Goal: Task Accomplishment & Management: Manage account settings

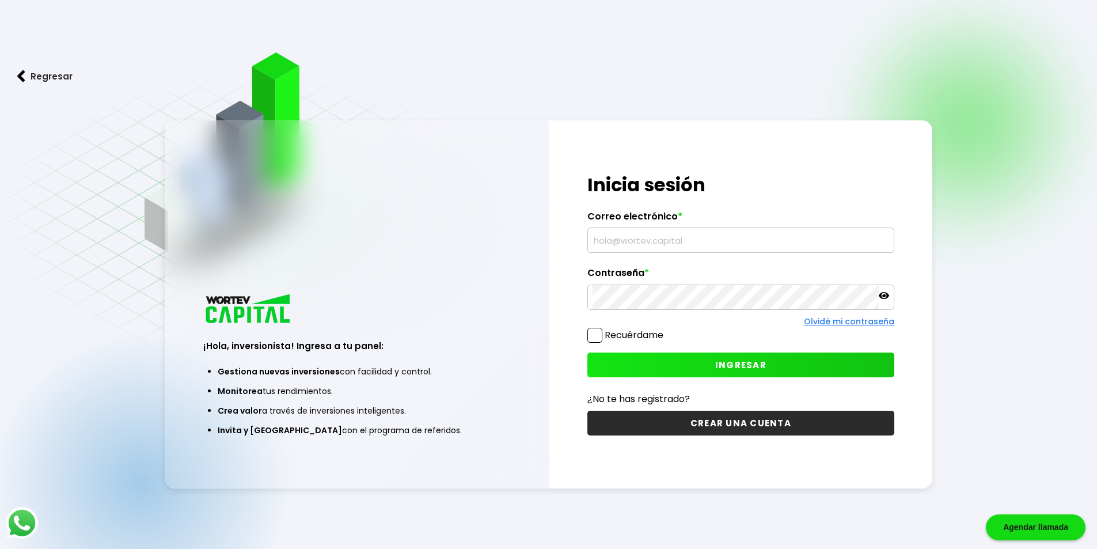
type input "[EMAIL_ADDRESS][DOMAIN_NAME]"
click at [709, 358] on button "INGRESAR" at bounding box center [741, 365] width 307 height 25
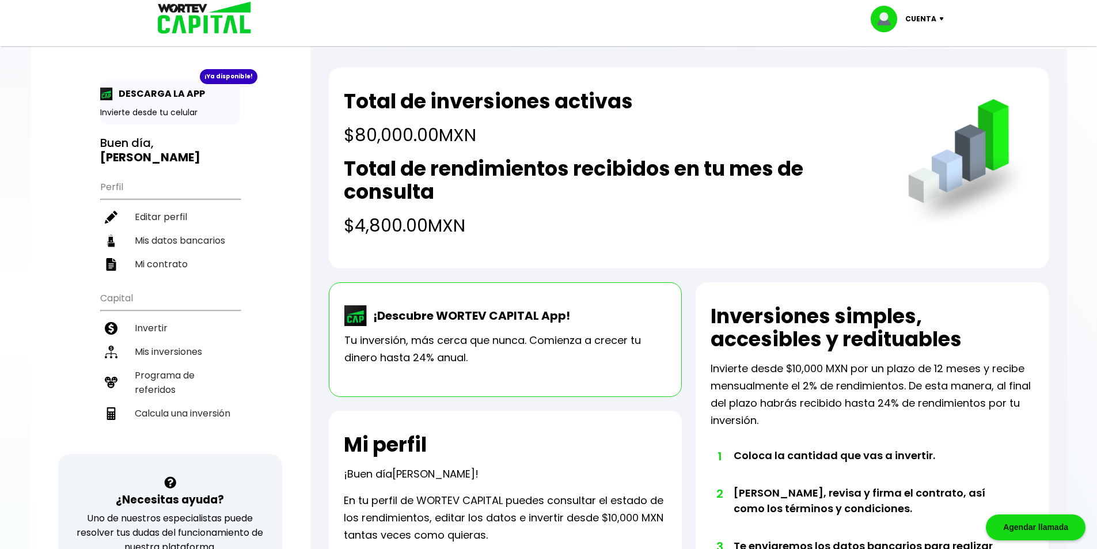
drag, startPoint x: 535, startPoint y: 223, endPoint x: 336, endPoint y: 99, distance: 234.6
click at [336, 98] on div "Total de inversiones activas $80,000.00 MXN Total de rendimientos recibidos en …" at bounding box center [689, 167] width 720 height 201
click at [576, 124] on h4 "$80,000.00 MXN" at bounding box center [488, 135] width 289 height 26
click at [559, 206] on div "Total de rendimientos recibidos en tu mes de consulta $4,800.00 MXN" at bounding box center [614, 197] width 541 height 81
click at [160, 316] on li "Invertir" at bounding box center [170, 328] width 140 height 24
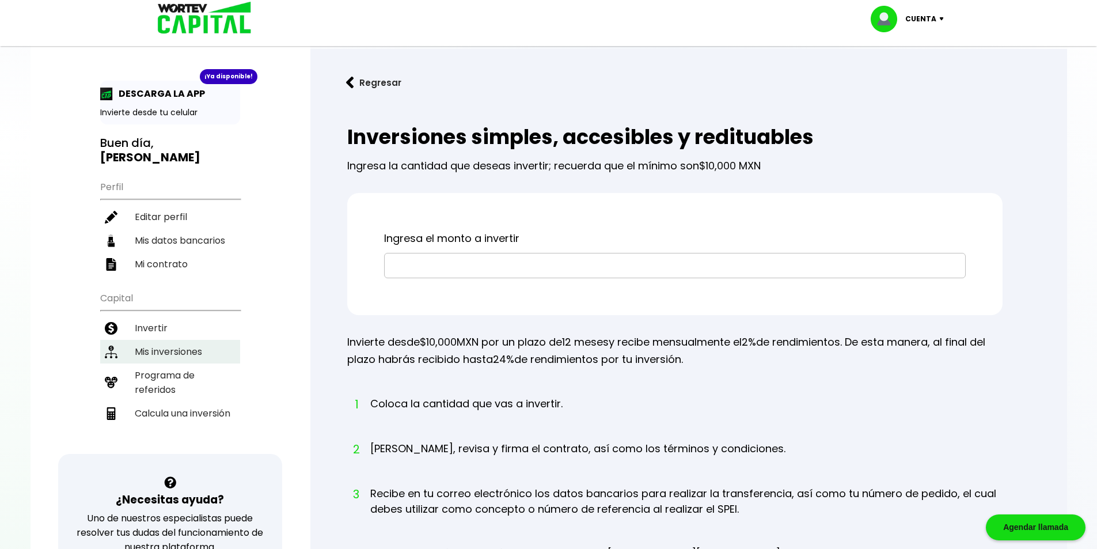
click at [176, 340] on li "Mis inversiones" at bounding box center [170, 352] width 140 height 24
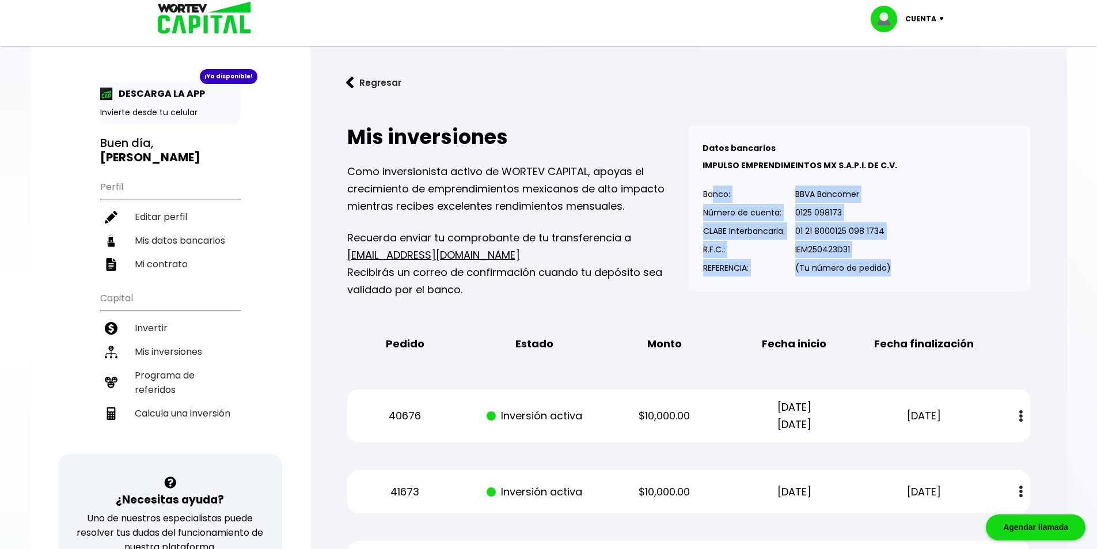
drag, startPoint x: 899, startPoint y: 262, endPoint x: 701, endPoint y: 196, distance: 208.4
click at [702, 196] on div "Datos bancarios VER MENOS IMPULSO EMPRENDIMEINTOS MX S.A.P.I. DE C.V. Banco: Nú…" at bounding box center [860, 208] width 342 height 165
click at [820, 213] on p "0125 098173" at bounding box center [843, 212] width 96 height 17
drag, startPoint x: 695, startPoint y: 189, endPoint x: 910, endPoint y: 264, distance: 228.1
click at [910, 264] on div "Datos bancarios VER MENOS IMPULSO EMPRENDIMEINTOS MX S.A.P.I. DE C.V. Banco: Nú…" at bounding box center [860, 208] width 342 height 165
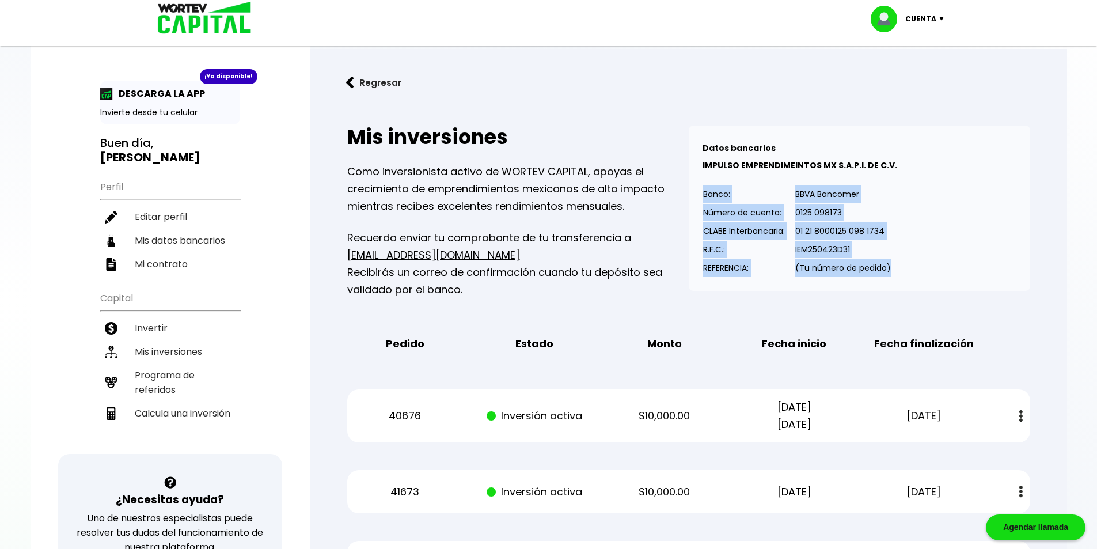
click at [911, 265] on div "Datos bancarios VER MENOS IMPULSO EMPRENDIMEINTOS MX S.A.P.I. DE C.V. Banco: Nú…" at bounding box center [860, 208] width 342 height 165
drag, startPoint x: 915, startPoint y: 270, endPoint x: 729, endPoint y: 199, distance: 198.6
click at [692, 190] on div "Datos bancarios VER MENOS IMPULSO EMPRENDIMEINTOS MX S.A.P.I. DE C.V. Banco: Nú…" at bounding box center [860, 208] width 342 height 165
click at [755, 203] on td "Número de cuenta:" at bounding box center [744, 212] width 83 height 18
drag, startPoint x: 704, startPoint y: 190, endPoint x: 906, endPoint y: 261, distance: 214.4
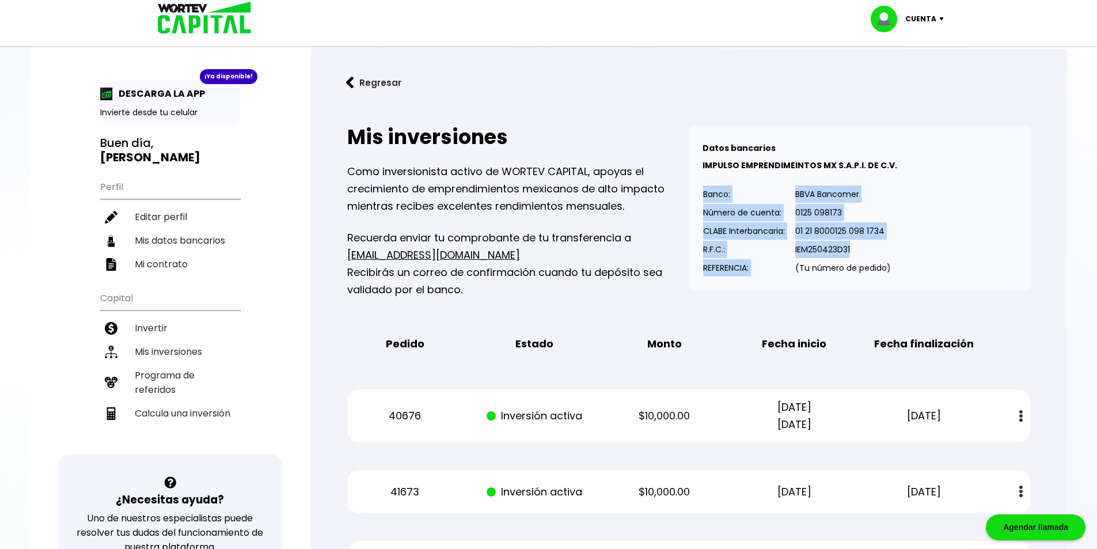
click at [905, 259] on div "Datos bancarios VER MENOS IMPULSO EMPRENDIMEINTOS MX S.A.P.I. DE C.V. Banco: Nú…" at bounding box center [860, 208] width 342 height 165
click at [907, 262] on div "Datos bancarios VER MENOS IMPULSO EMPRENDIMEINTOS MX S.A.P.I. DE C.V. Banco: Nú…" at bounding box center [860, 208] width 342 height 165
drag, startPoint x: 906, startPoint y: 270, endPoint x: 785, endPoint y: 214, distance: 133.0
click at [694, 192] on div "Datos bancarios VER MENOS IMPULSO EMPRENDIMEINTOS MX S.A.P.I. DE C.V. Banco: Nú…" at bounding box center [860, 208] width 342 height 165
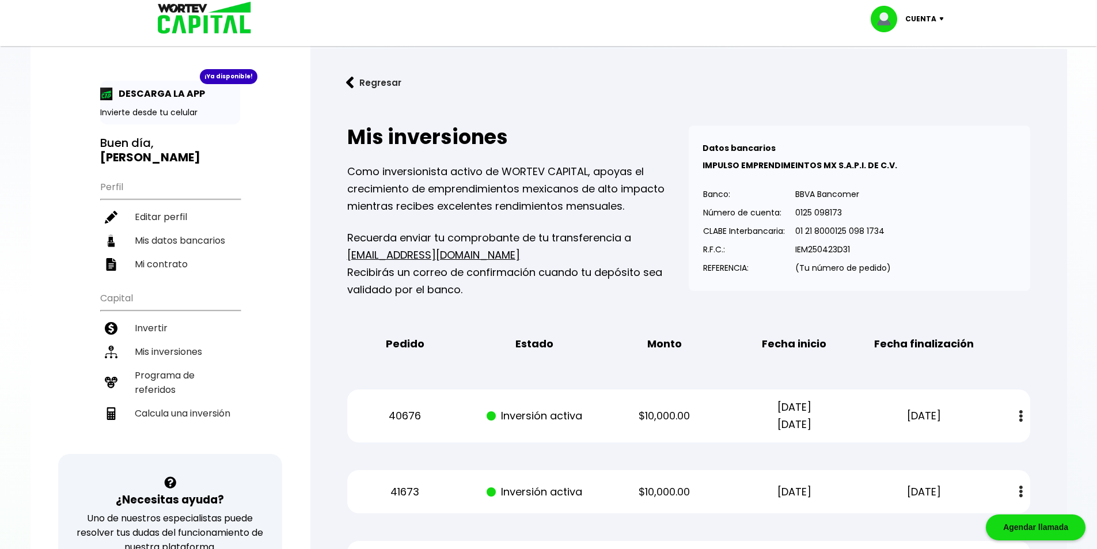
click at [986, 226] on div "Datos bancarios VER MENOS IMPULSO EMPRENDIMEINTOS MX S.A.P.I. DE C.V. Banco: Nú…" at bounding box center [860, 208] width 342 height 165
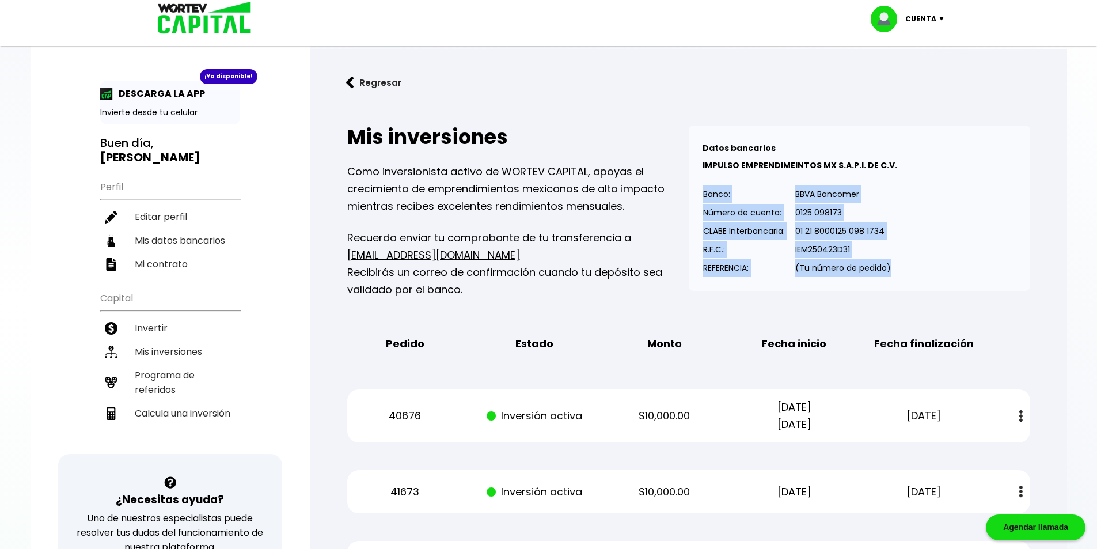
drag, startPoint x: 892, startPoint y: 262, endPoint x: 696, endPoint y: 197, distance: 206.2
click at [698, 199] on div "Datos bancarios VER MENOS IMPULSO EMPRENDIMEINTOS MX S.A.P.I. DE C.V. Banco: Nú…" at bounding box center [860, 208] width 342 height 165
click at [874, 202] on p "BBVA Bancomer" at bounding box center [843, 193] width 96 height 17
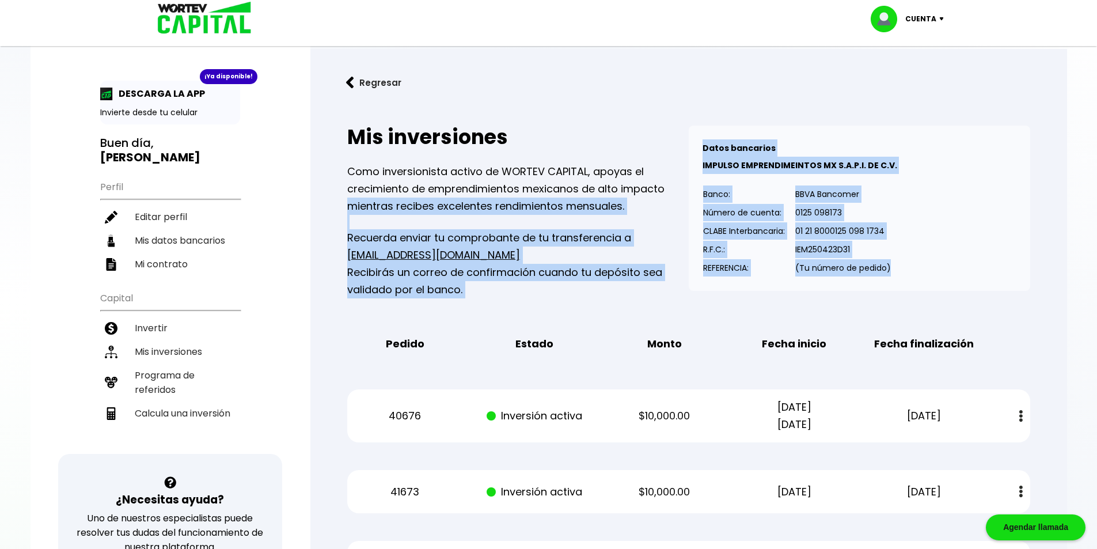
drag, startPoint x: 916, startPoint y: 271, endPoint x: 675, endPoint y: 185, distance: 256.0
click at [675, 185] on div "Mis inversiones Como inversionista activo de WORTEV CAPITAL, apoyas el crecimie…" at bounding box center [688, 212] width 683 height 173
click at [949, 207] on div "Datos bancarios VER MENOS IMPULSO EMPRENDIMEINTOS MX S.A.P.I. DE C.V. Banco: Nú…" at bounding box center [860, 208] width 342 height 165
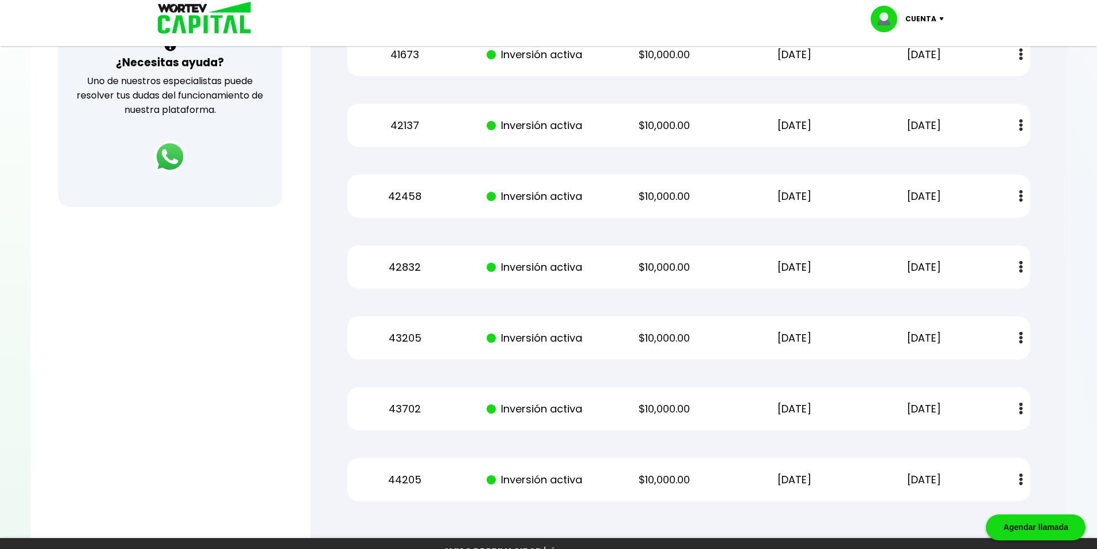
scroll to position [516, 0]
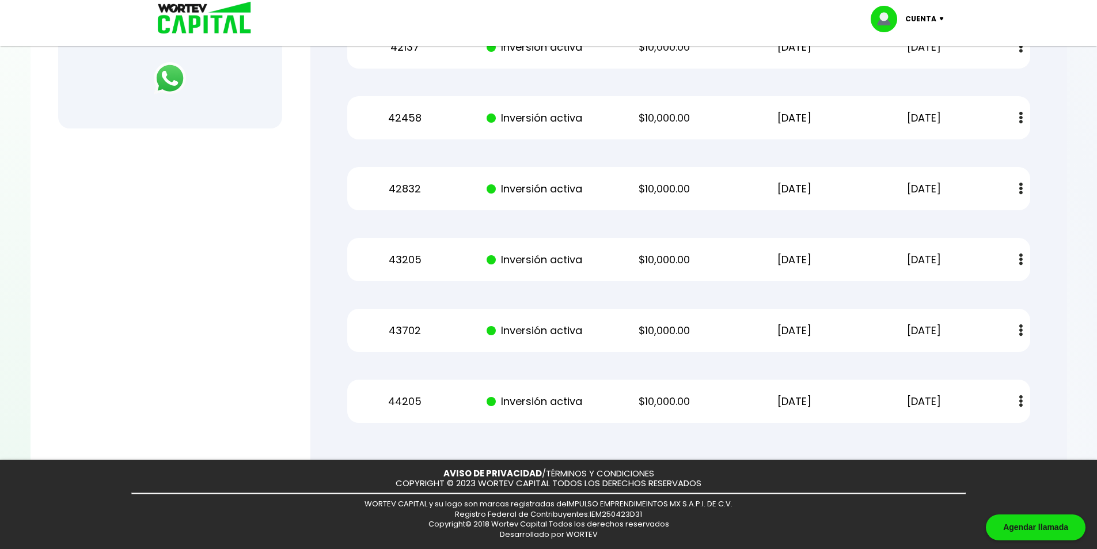
click at [847, 429] on div "Mis inversiones Como inversionista activo de WORTEV CAPITAL, apoyas el crecimie…" at bounding box center [689, 17] width 720 height 850
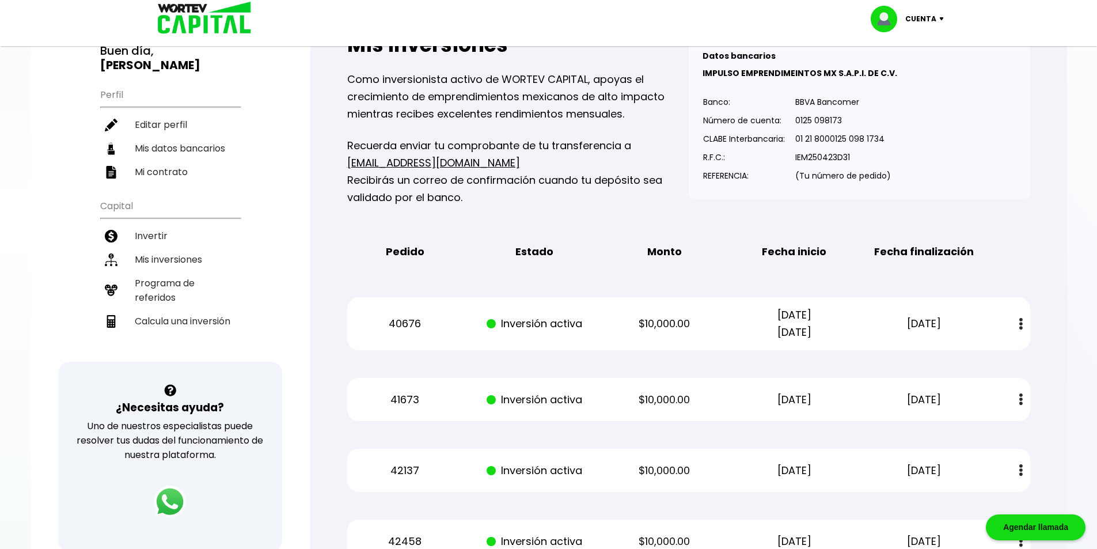
scroll to position [0, 0]
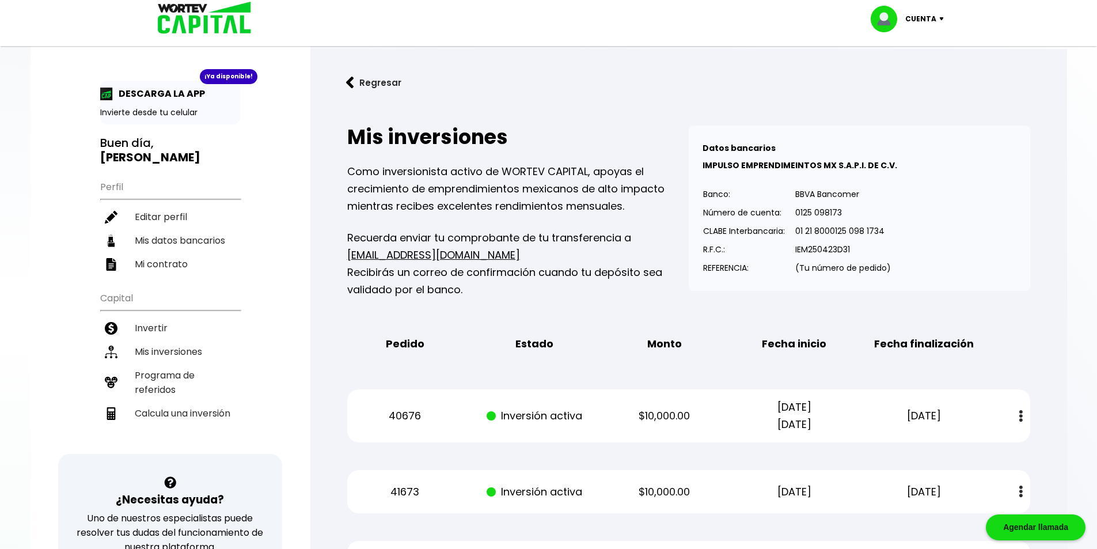
click at [924, 22] on p "Cuenta" at bounding box center [921, 18] width 31 height 17
click at [798, 81] on link "Regresar" at bounding box center [689, 82] width 720 height 31
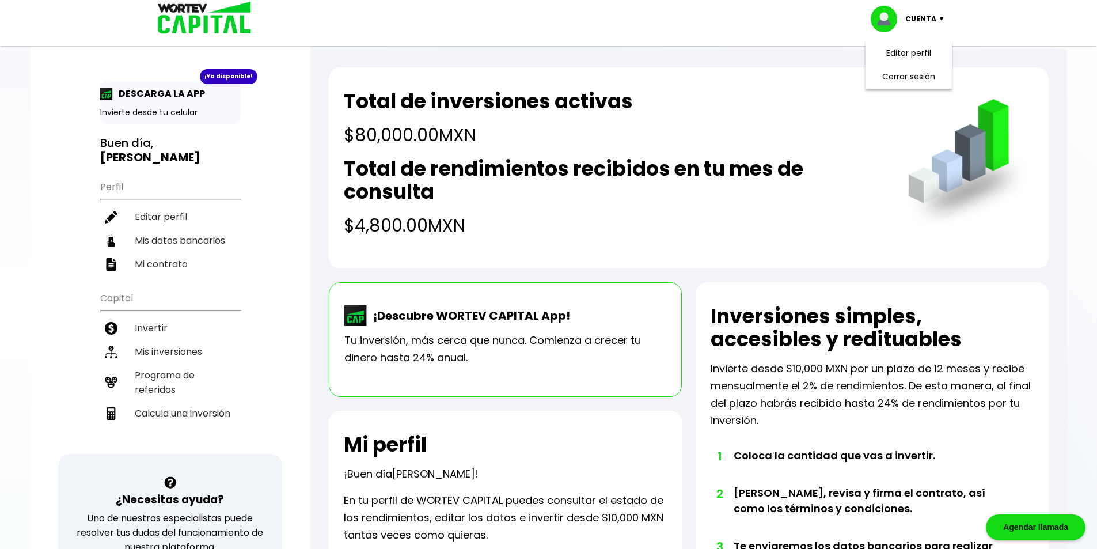
click at [778, 113] on div "Total de inversiones activas $80,000.00 MXN Total de rendimientos recibidos en …" at bounding box center [614, 164] width 541 height 149
click at [575, 237] on h4 "$4,800.00 MXN" at bounding box center [614, 226] width 541 height 26
click at [158, 316] on li "Invertir" at bounding box center [170, 328] width 140 height 24
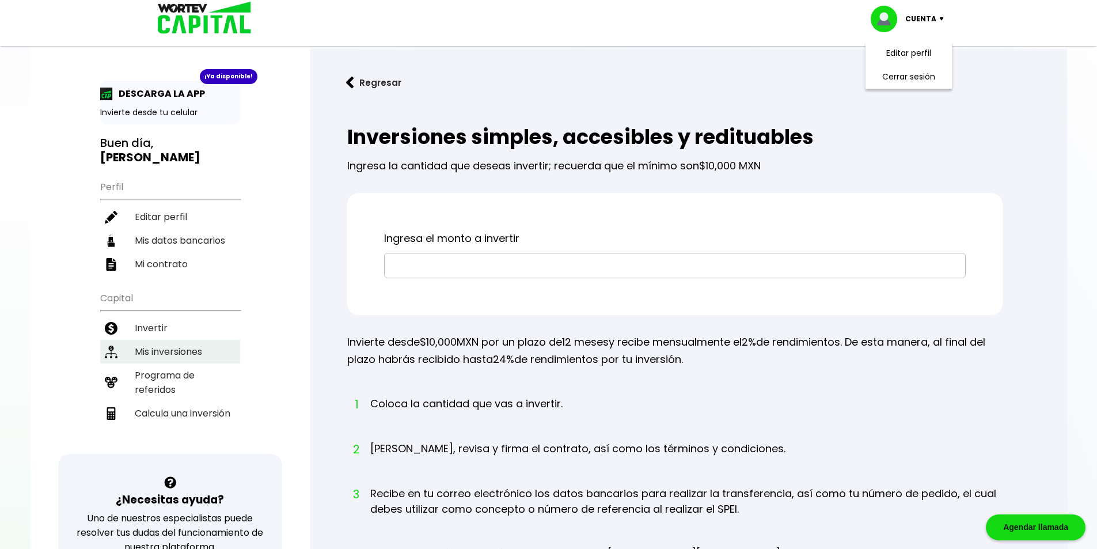
click at [184, 340] on li "Mis inversiones" at bounding box center [170, 352] width 140 height 24
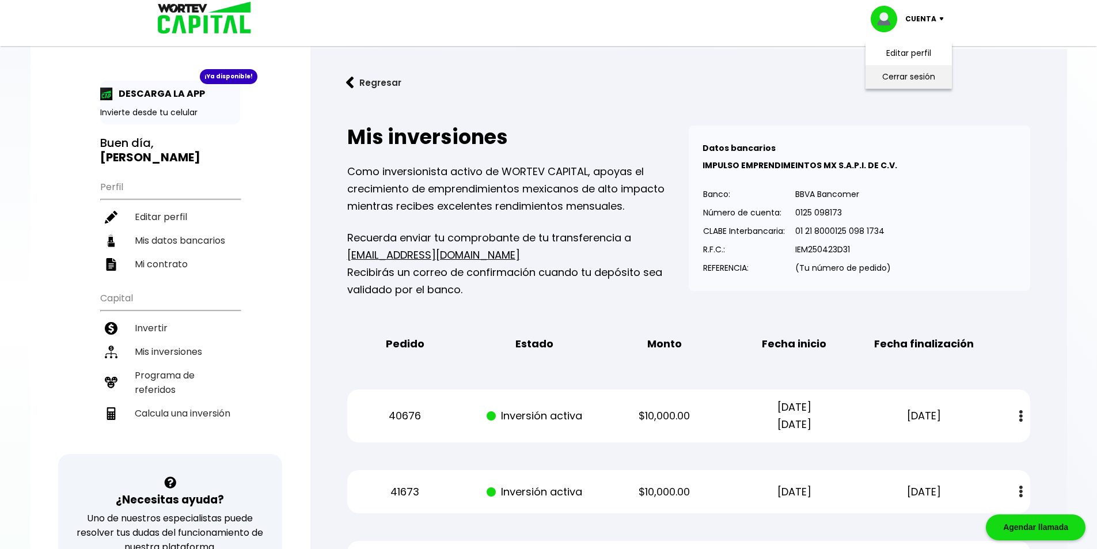
click at [910, 71] on li "Cerrar sesión" at bounding box center [909, 77] width 92 height 24
